Goal: Find contact information: Find contact information

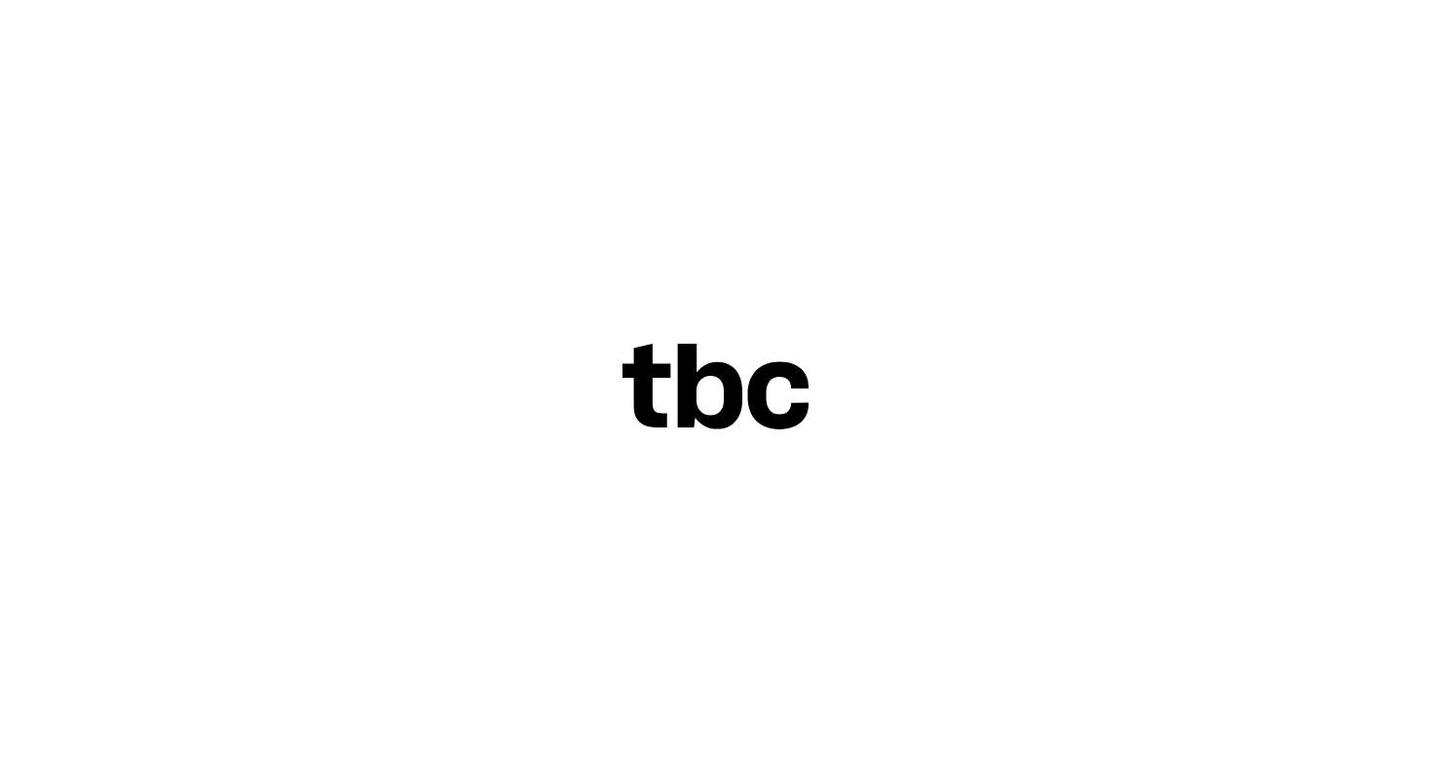
scroll to position [14, 0]
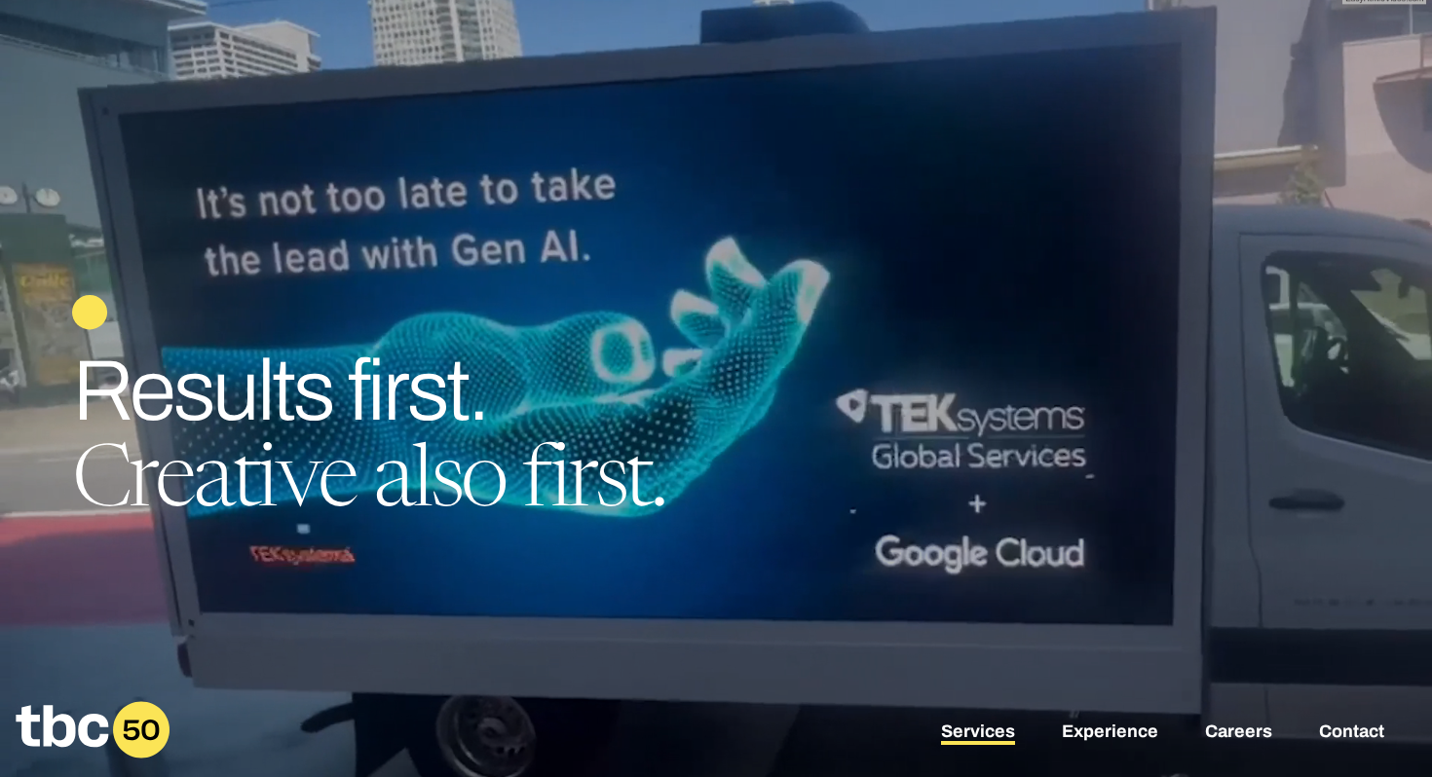
click at [984, 727] on link "Services" at bounding box center [978, 733] width 74 height 23
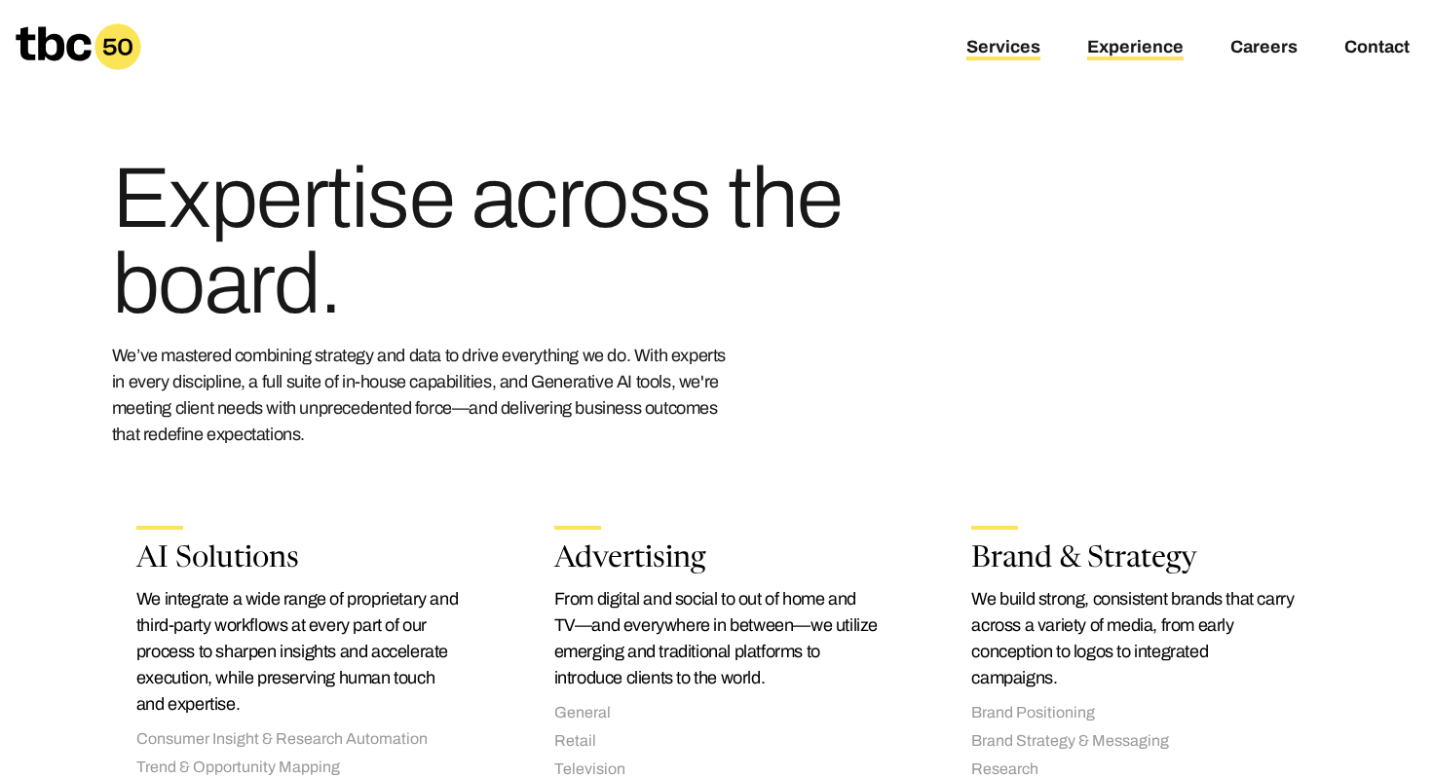
click at [1098, 42] on link "Experience" at bounding box center [1135, 48] width 96 height 23
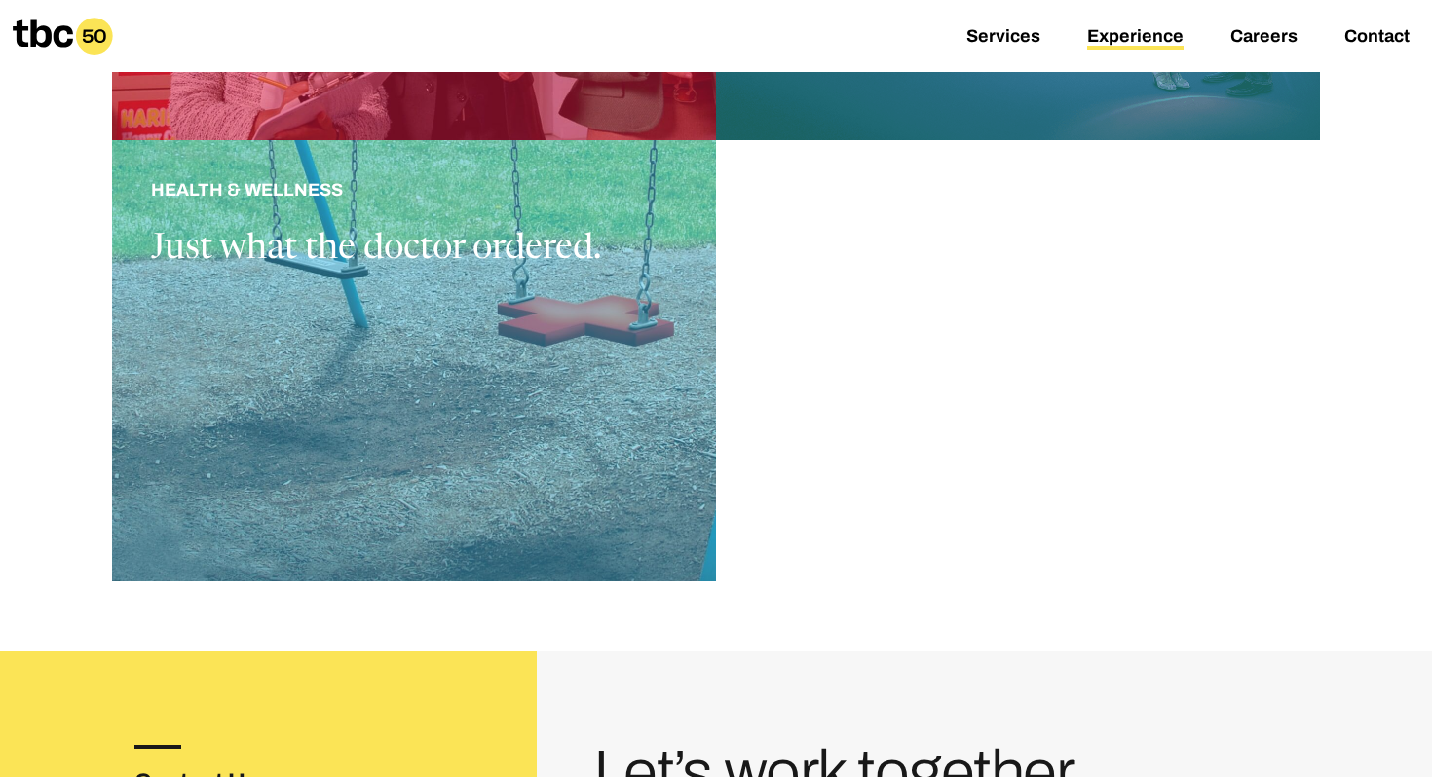
scroll to position [2962, 0]
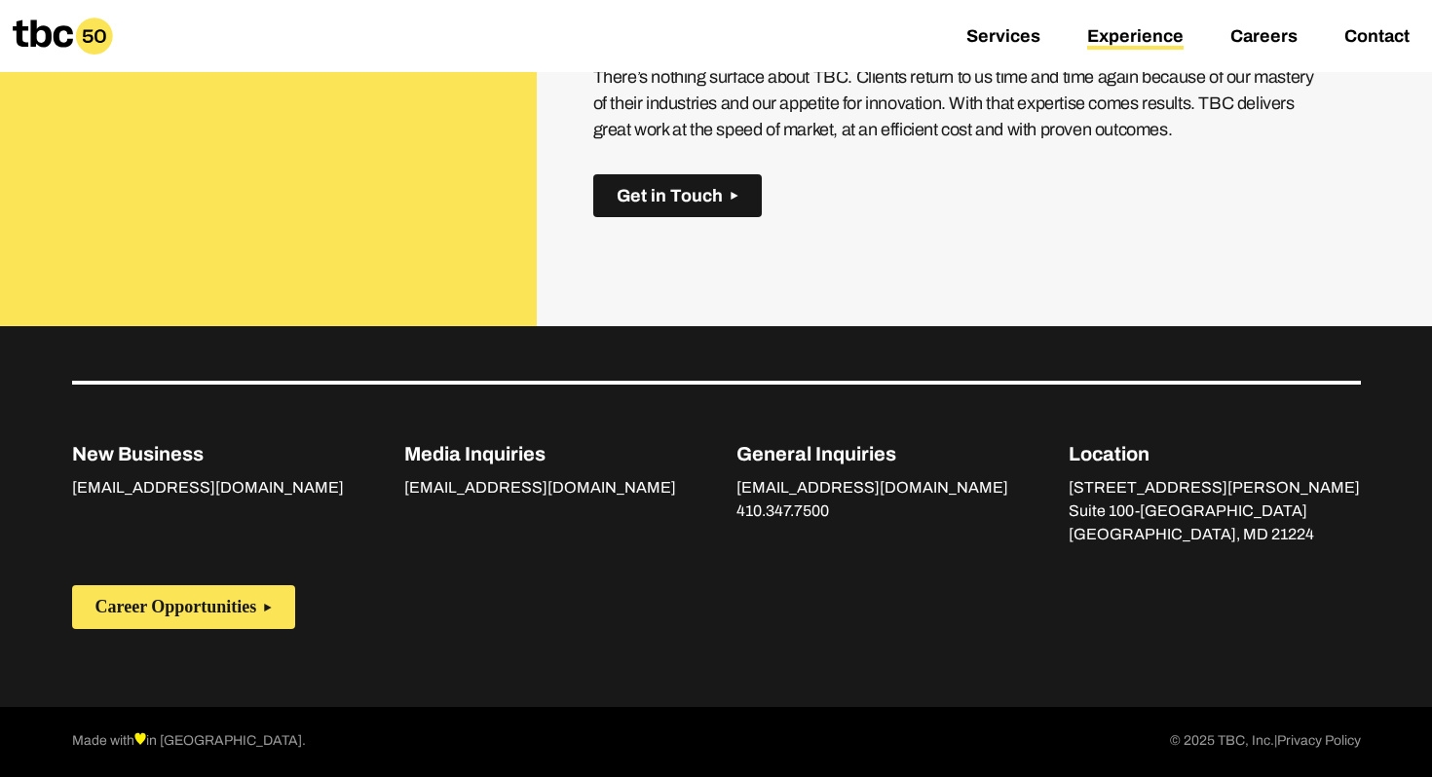
click at [676, 209] on button "Get in Touch" at bounding box center [677, 196] width 168 height 44
